Goal: Transaction & Acquisition: Purchase product/service

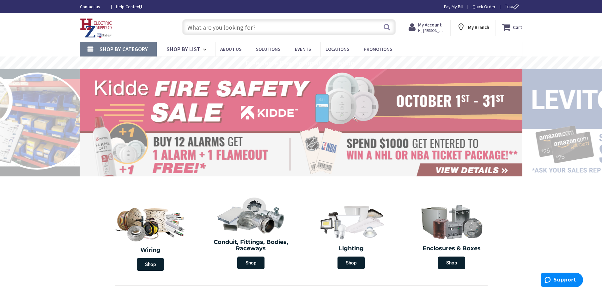
click at [266, 31] on input "text" at bounding box center [288, 27] width 213 height 16
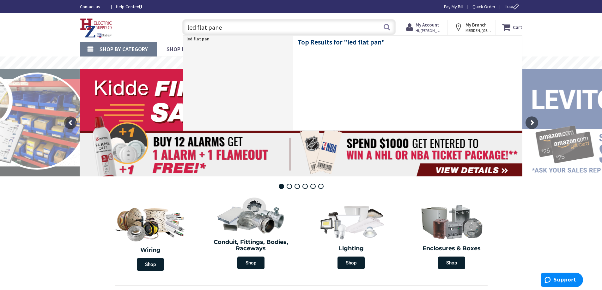
type input "led flat panel"
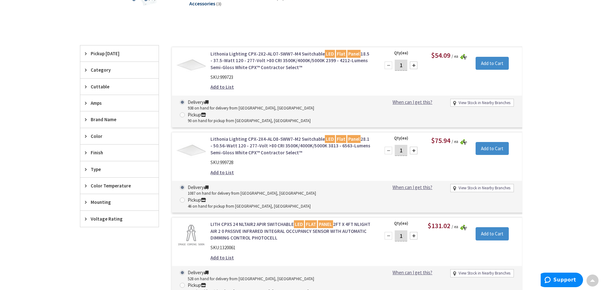
scroll to position [131, 0]
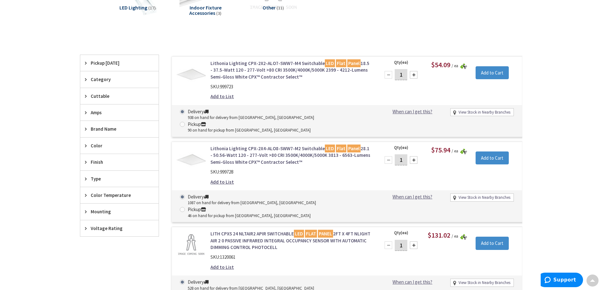
click at [185, 207] on span at bounding box center [182, 209] width 5 height 5
click at [186, 208] on input "Pickup 46 on hand for pickup from Meriden, CT" at bounding box center [183, 210] width 4 height 4
radio input "true"
click at [413, 156] on div at bounding box center [414, 160] width 8 height 8
type input "2"
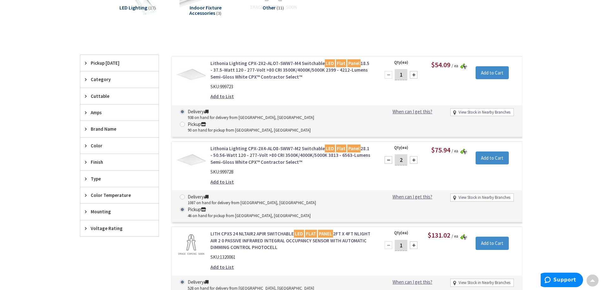
click at [313, 145] on link "Lithonia Lighting CPX-2X4-ALO8-SWW7-M2 Switchable LED Flat Panel 28.1 - 50.56-W…" at bounding box center [290, 155] width 161 height 20
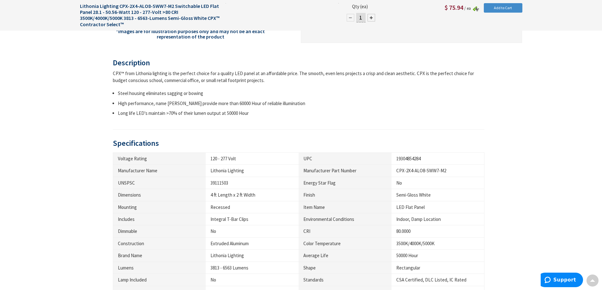
scroll to position [379, 0]
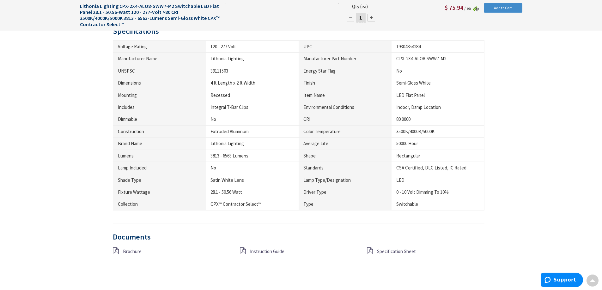
radio input "true"
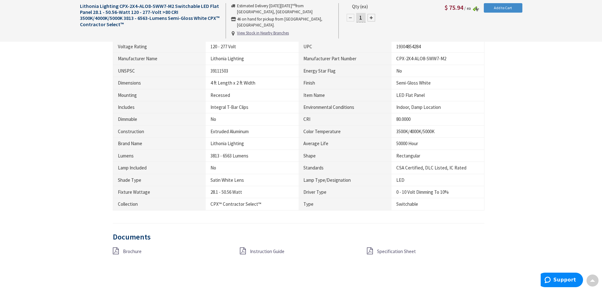
click at [393, 251] on span "Specification Sheet" at bounding box center [396, 252] width 39 height 6
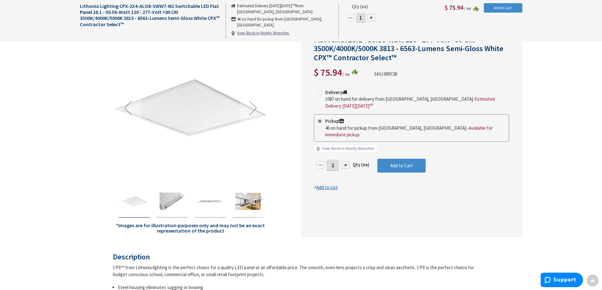
scroll to position [0, 0]
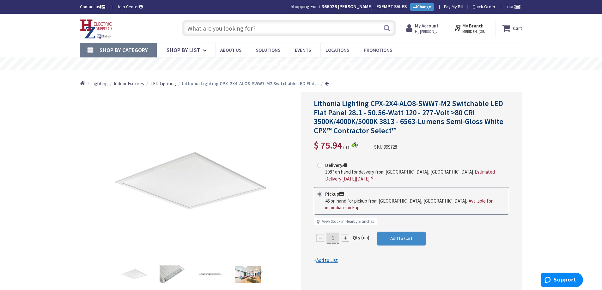
click at [346, 235] on div at bounding box center [346, 239] width 8 height 8
type input "2"
click at [400, 235] on button "Add to Cart" at bounding box center [401, 239] width 48 height 14
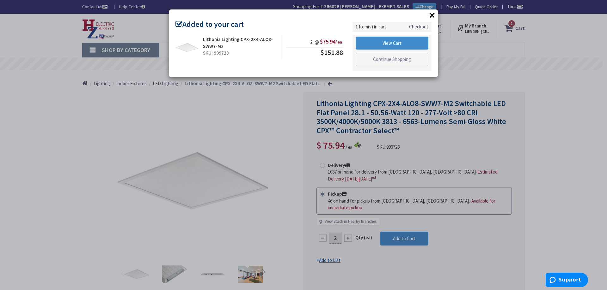
click at [431, 16] on button "×" at bounding box center [431, 14] width 9 height 9
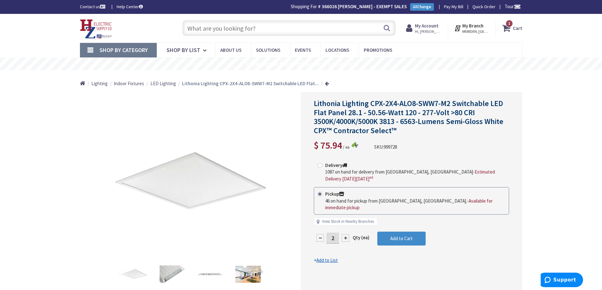
click at [336, 25] on input "text" at bounding box center [288, 28] width 213 height 16
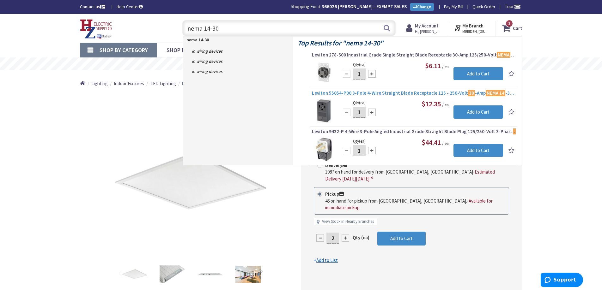
type input "nema 14-30"
click at [436, 91] on span "Leviton 55054-P00 3-Pole 4-Wire Straight Blade Receptacle 125 - 250-Volt 30 -Am…" at bounding box center [414, 93] width 204 height 6
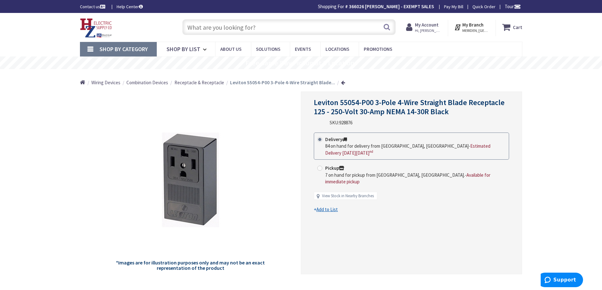
click at [320, 166] on span at bounding box center [319, 168] width 5 height 5
click at [320, 166] on input "Pickup 7 on hand for pickup from Meriden, CT. - Available for immediate pickup" at bounding box center [321, 168] width 4 height 4
radio input "true"
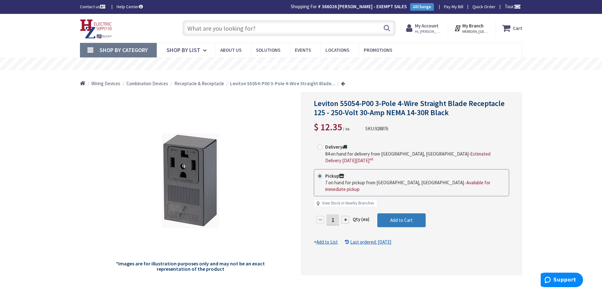
click at [402, 214] on button "Add to Cart" at bounding box center [401, 221] width 48 height 14
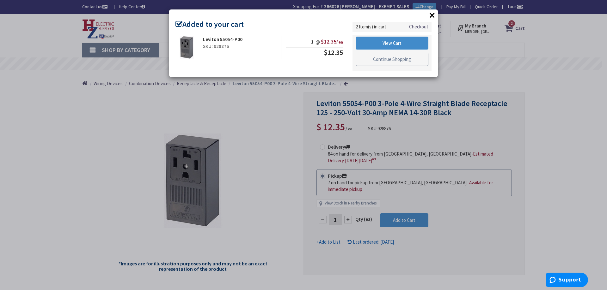
click at [392, 60] on link "Continue Shopping" at bounding box center [392, 59] width 73 height 13
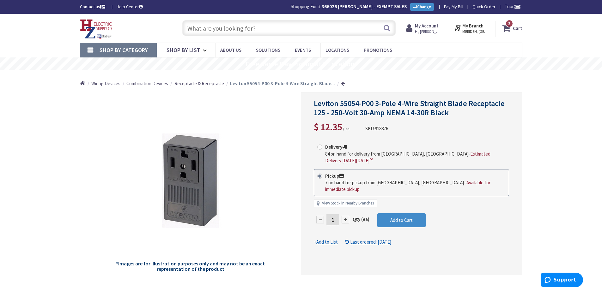
click at [510, 27] on span "2 2 items" at bounding box center [509, 24] width 8 height 8
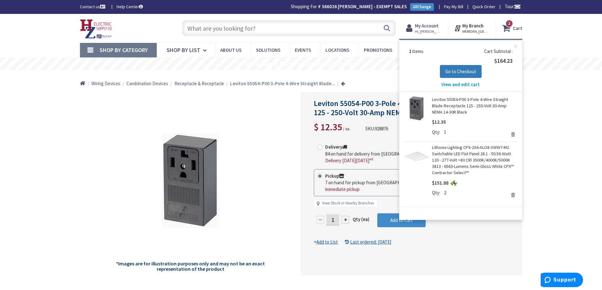
click at [472, 71] on span "Go to Checkout" at bounding box center [460, 72] width 31 height 6
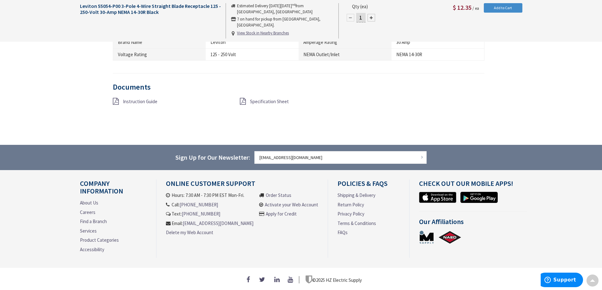
scroll to position [534, 0]
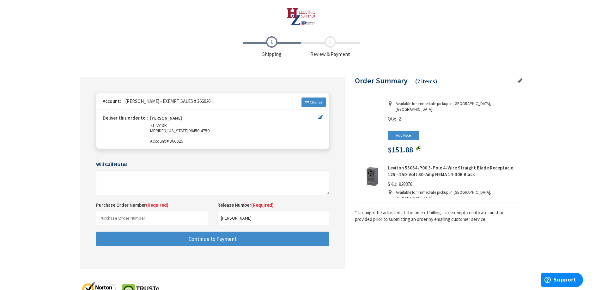
scroll to position [82, 0]
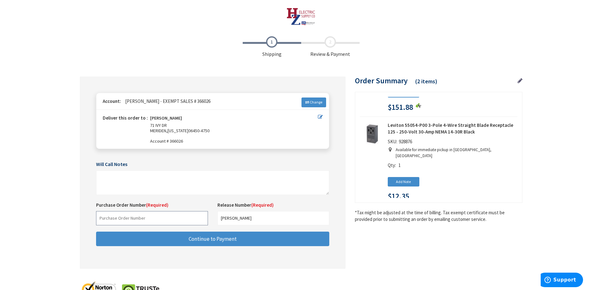
click at [133, 215] on input "text" at bounding box center [152, 218] width 112 height 14
type input "lafreniere"
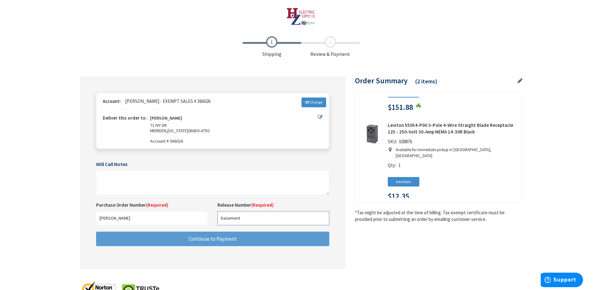
type input "basement"
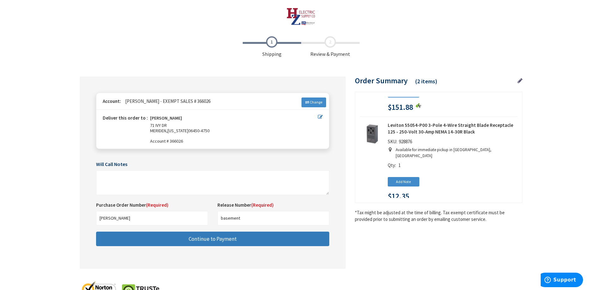
click at [242, 242] on button "Continue to Payment" at bounding box center [212, 239] width 233 height 15
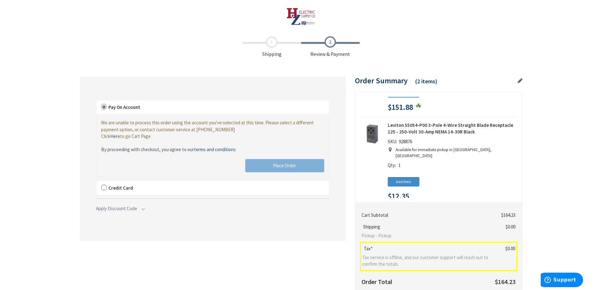
click at [104, 126] on div "We are unable to process this order using the account you've selected at this t…" at bounding box center [212, 129] width 223 height 20
click at [103, 186] on label "Credit Card" at bounding box center [212, 188] width 233 height 15
click at [96, 182] on input "Credit Card" at bounding box center [96, 182] width 0 height 0
